Goal: Check status: Check status

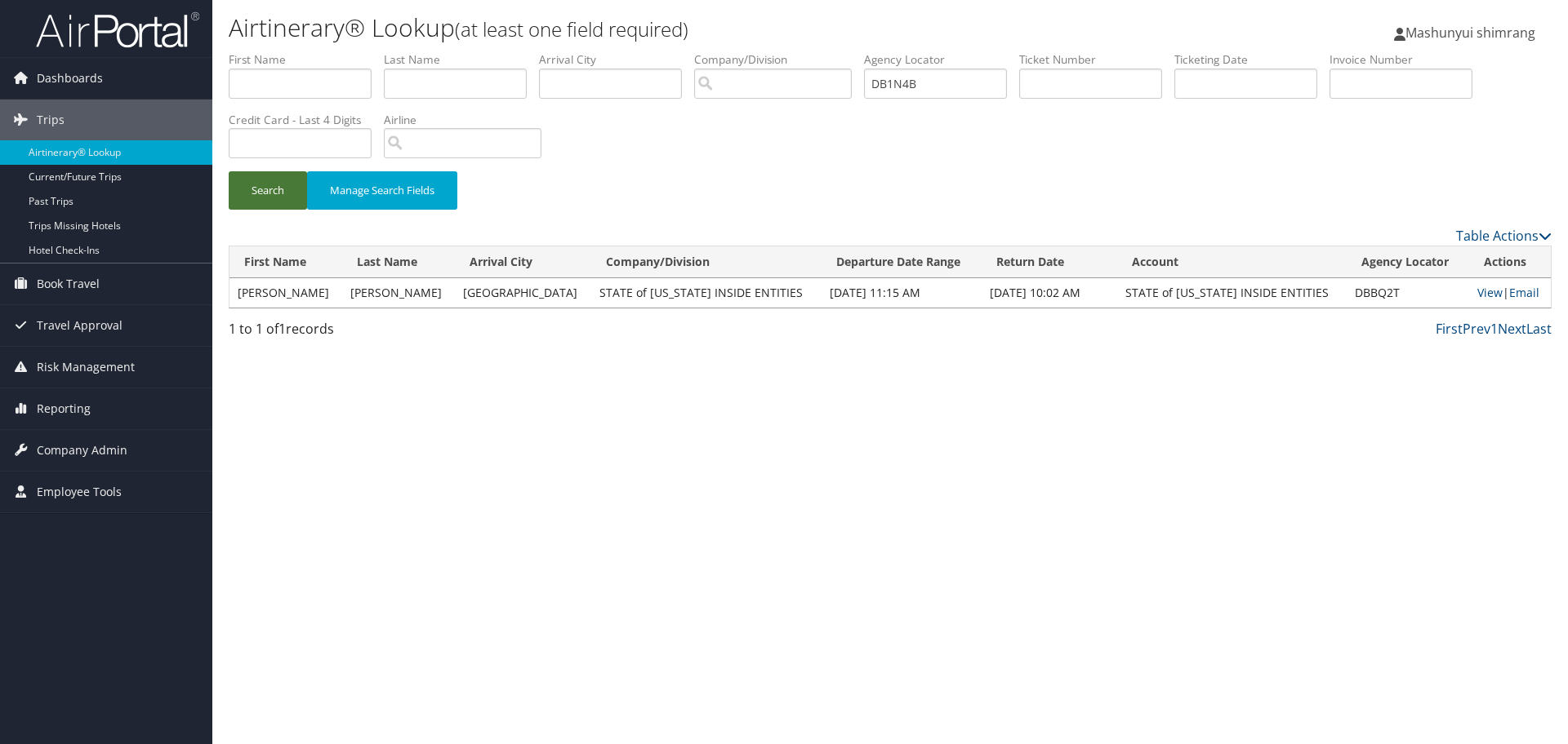
type input "DB1N4B"
click at [254, 199] on button "Search" at bounding box center [268, 190] width 78 height 39
click at [1472, 292] on link "View" at bounding box center [1485, 292] width 25 height 15
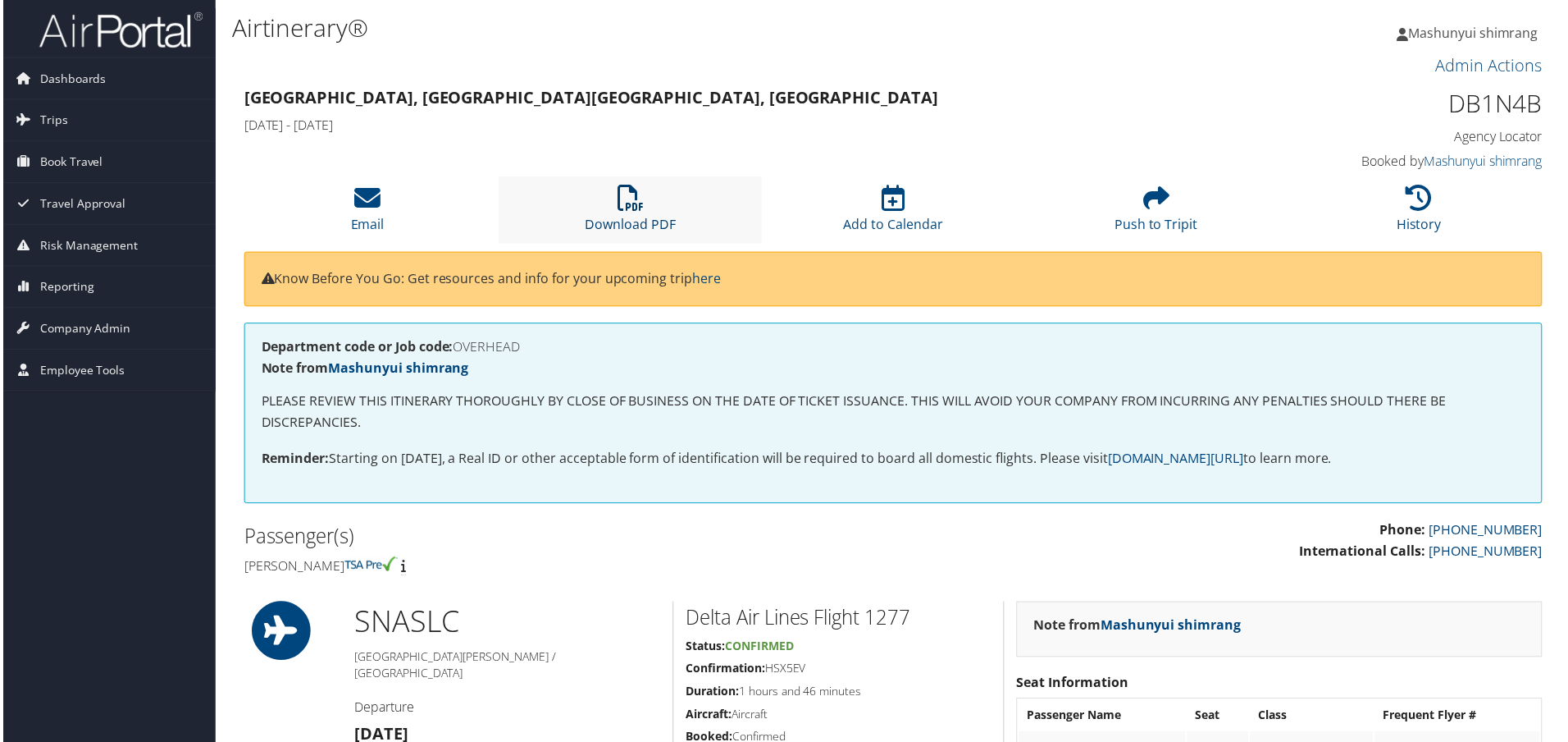
click at [628, 201] on icon at bounding box center [630, 198] width 26 height 26
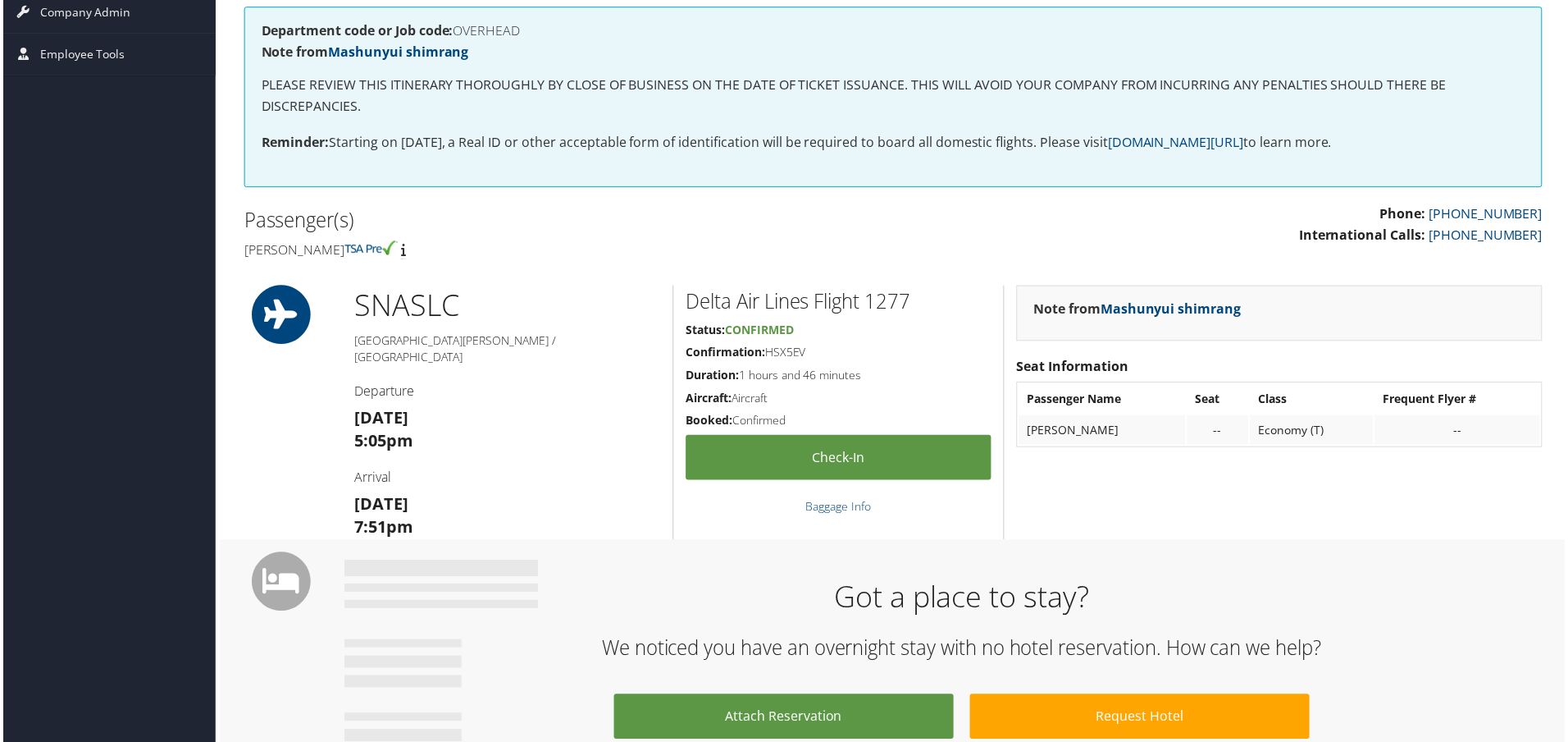
scroll to position [718, 0]
